Goal: Find contact information: Find contact information

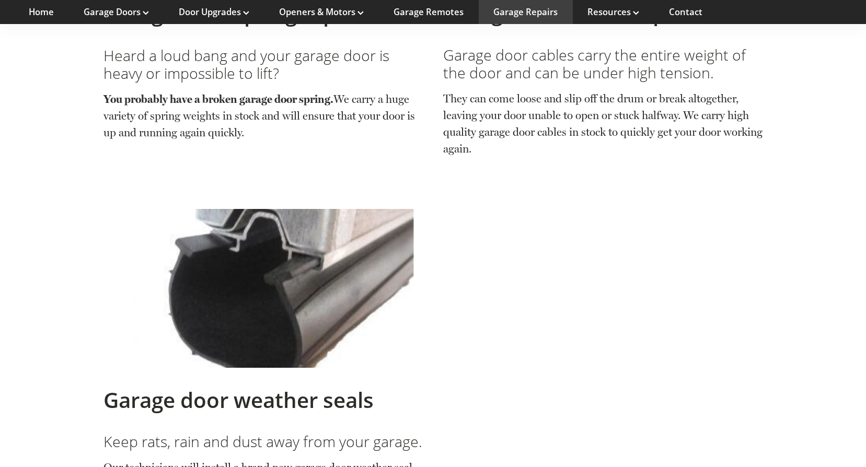
scroll to position [2717, 0]
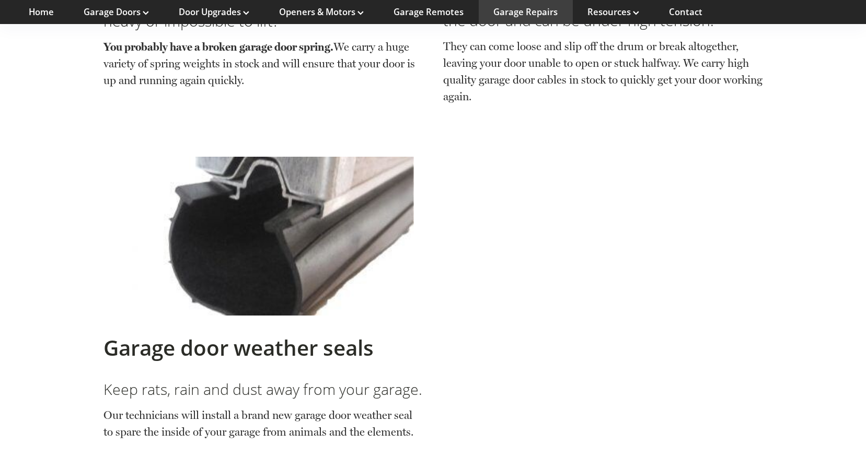
click at [289, 335] on h2 "Garage door weather seals" at bounding box center [263, 347] width 320 height 25
click at [293, 380] on h3 "Keep rats, rain and dust away from your garage." at bounding box center [263, 389] width 320 height 18
click at [294, 407] on p "Our technicians will install a brand new garage door weather seal to spare the …" at bounding box center [263, 423] width 320 height 33
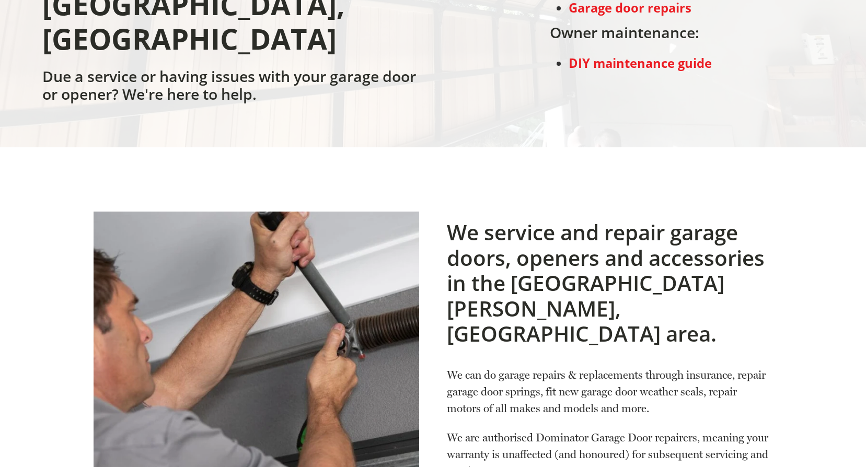
scroll to position [0, 0]
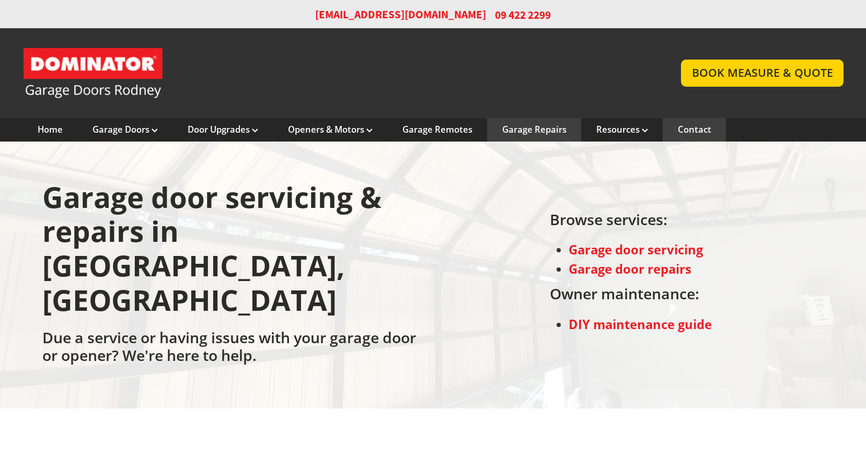
click at [698, 129] on link "Contact" at bounding box center [694, 129] width 33 height 11
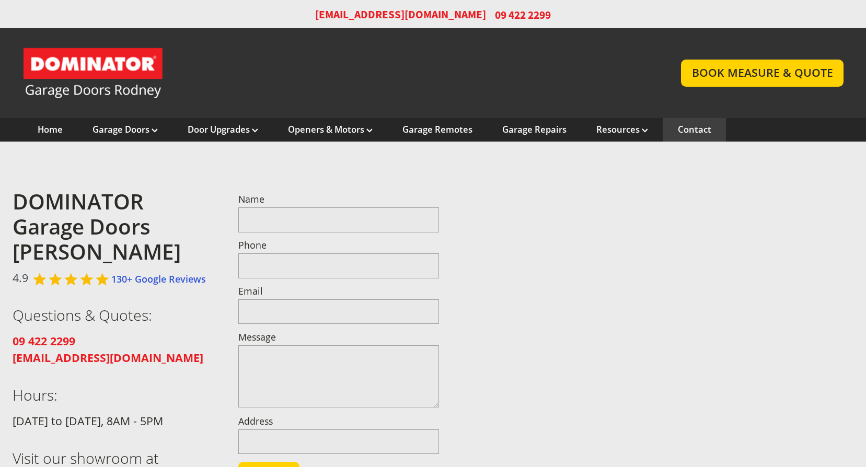
scroll to position [52, 0]
